Goal: Transaction & Acquisition: Purchase product/service

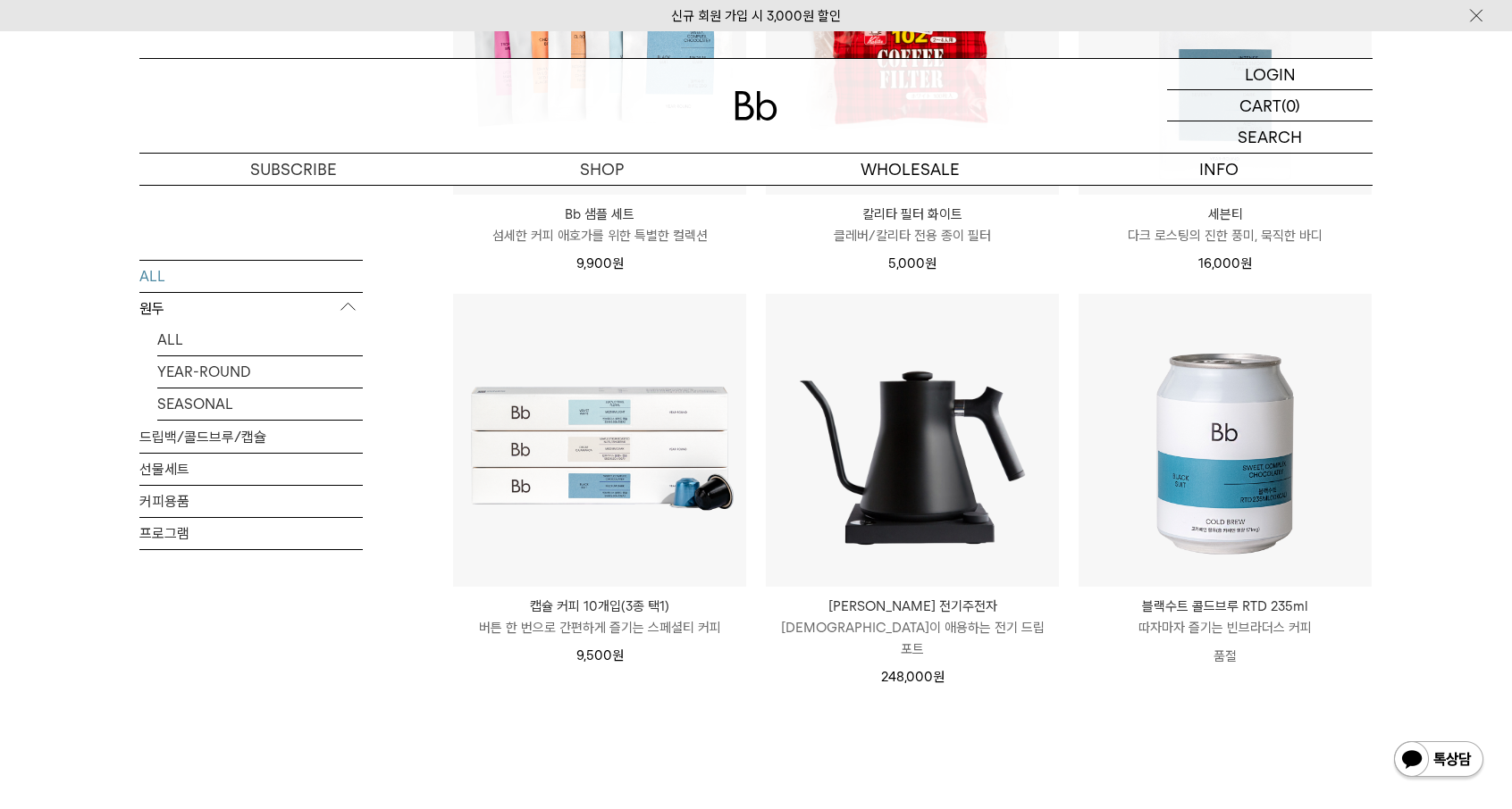
scroll to position [1429, 0]
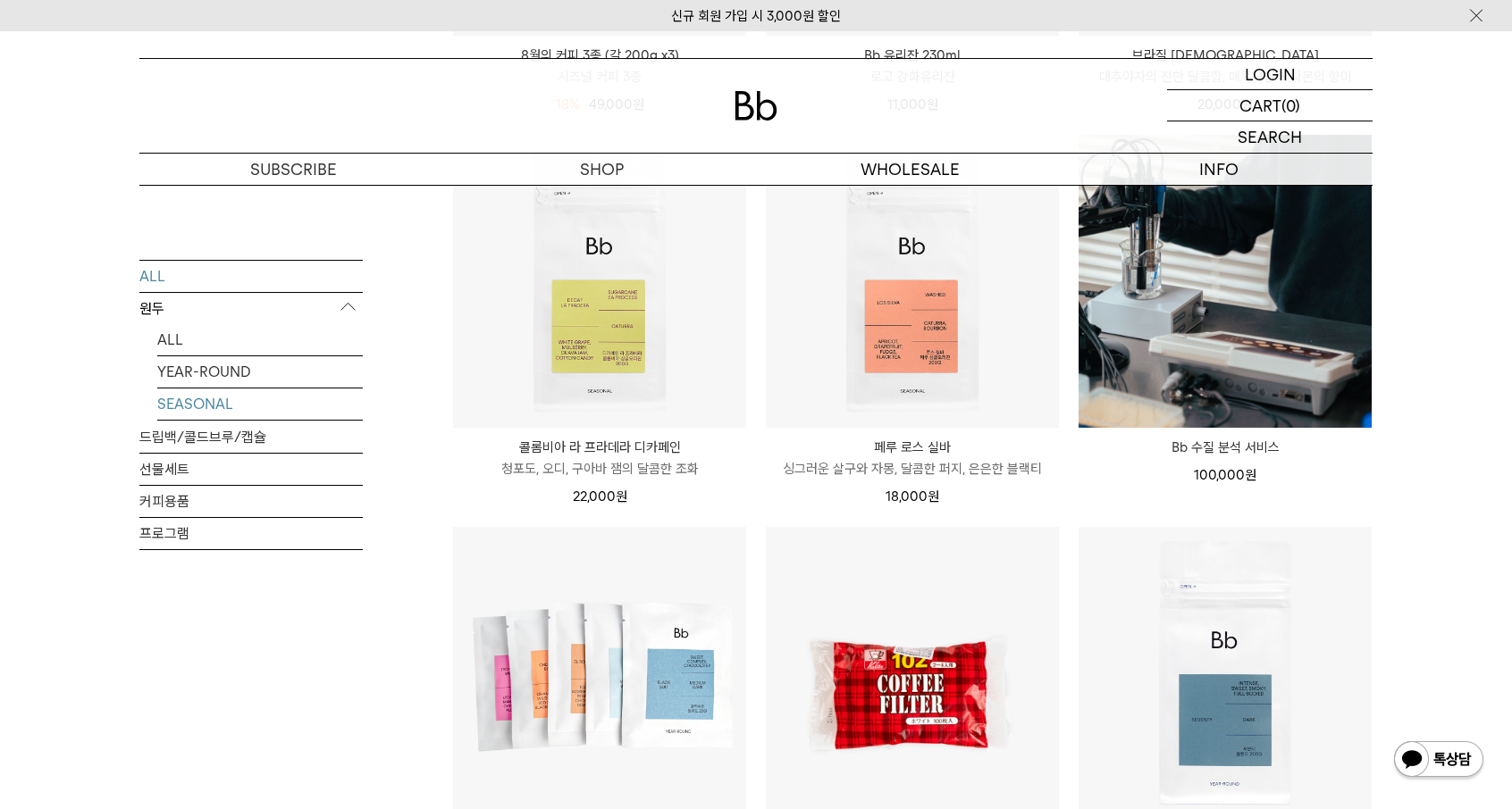
click at [204, 402] on link "SEASONAL" at bounding box center [260, 403] width 206 height 31
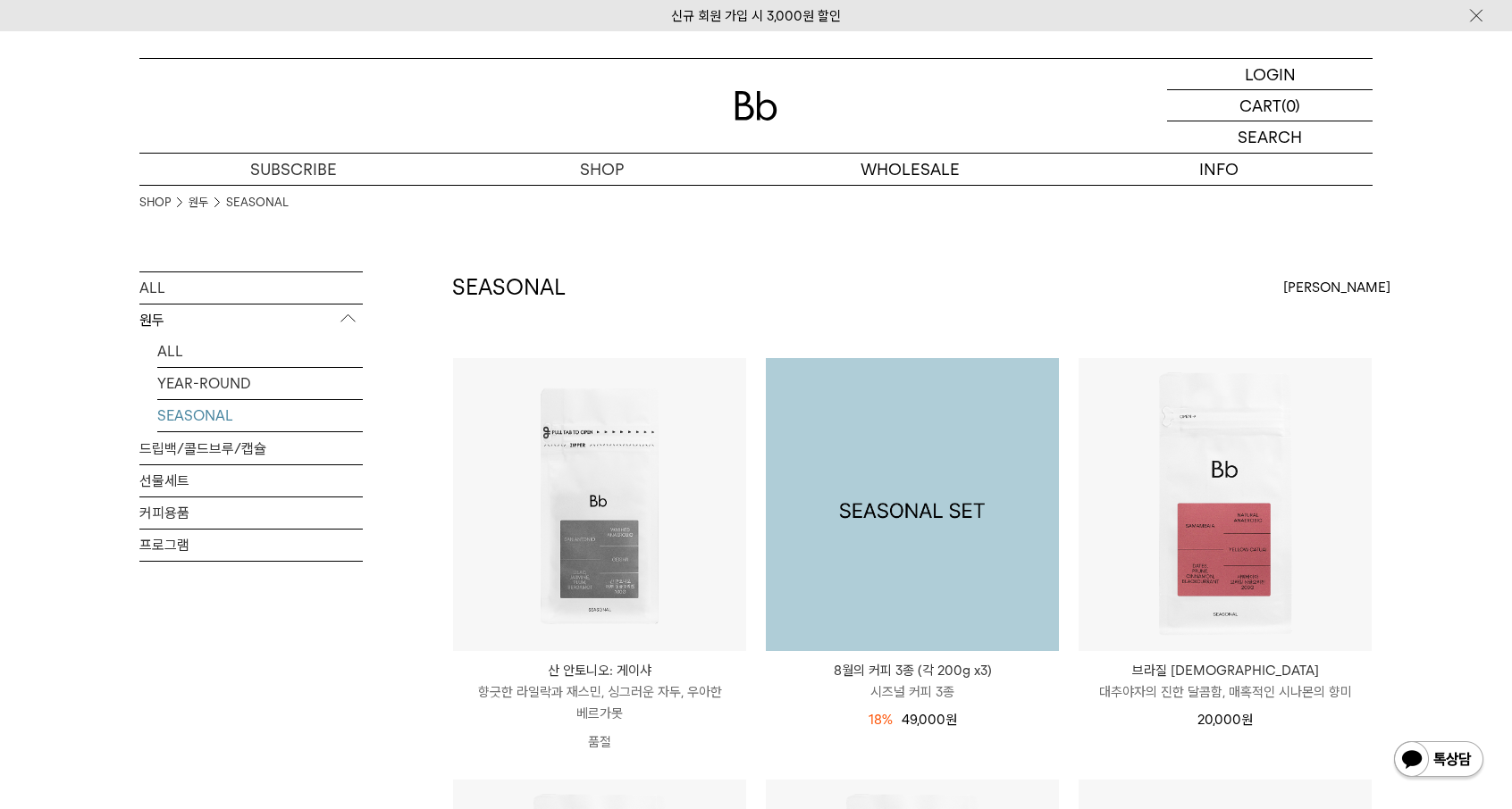
click at [924, 460] on img at bounding box center [912, 505] width 293 height 293
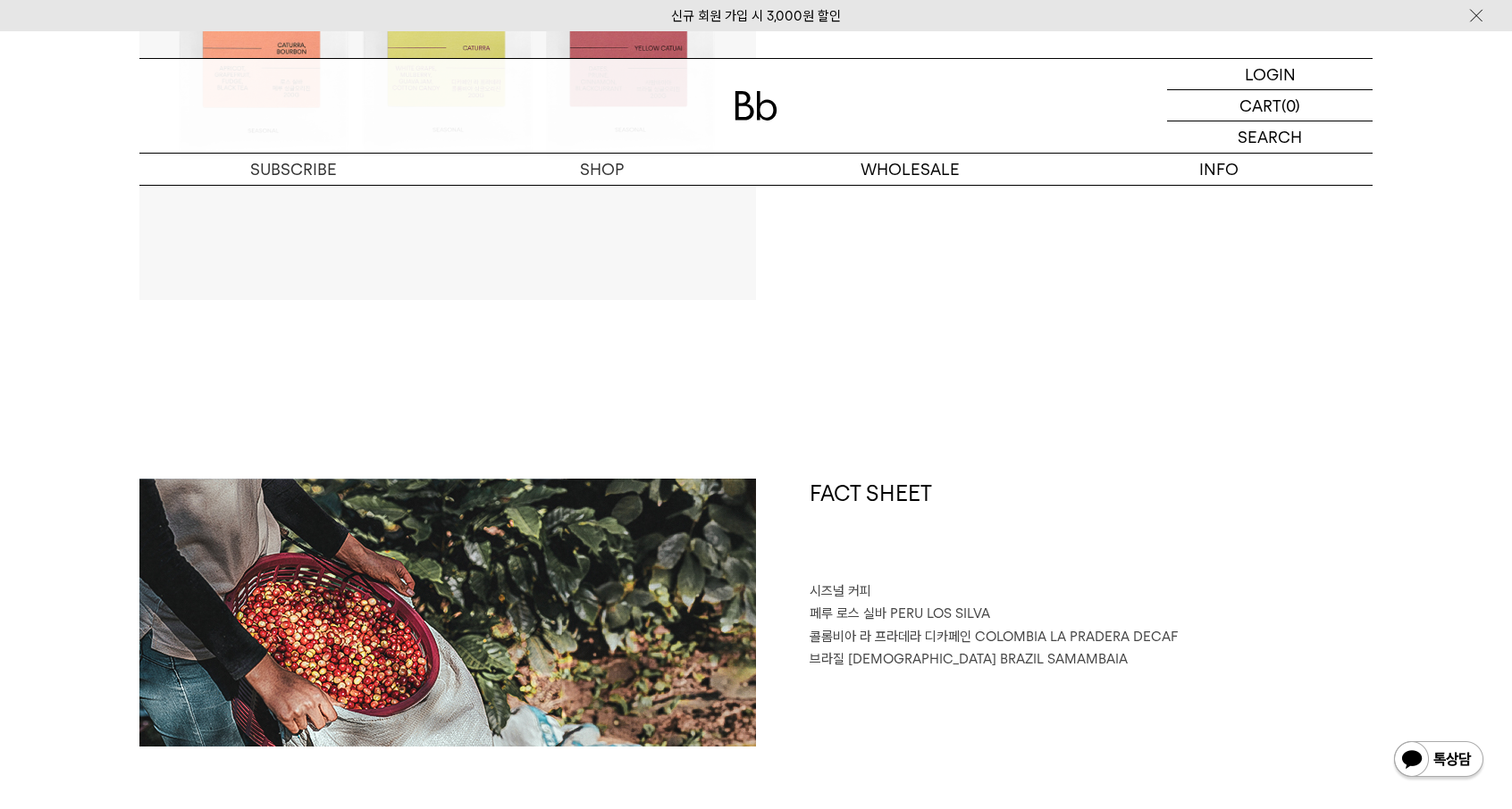
scroll to position [1161, 0]
